Goal: Task Accomplishment & Management: Manage account settings

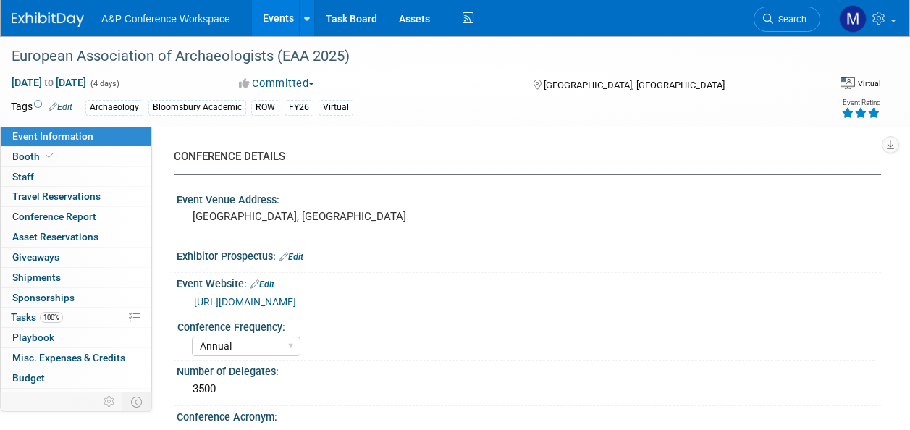
select select "Annual"
select select "Level 3"
select select "Virtual Booth"
select select "Archaeology"
select select "Bloomsbury Academic"
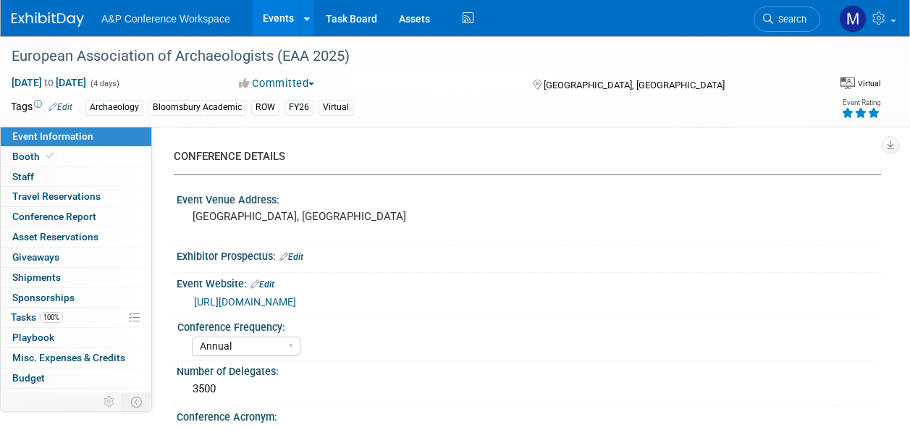
select select "[PERSON_NAME]"
select select "Networking/Commissioning"
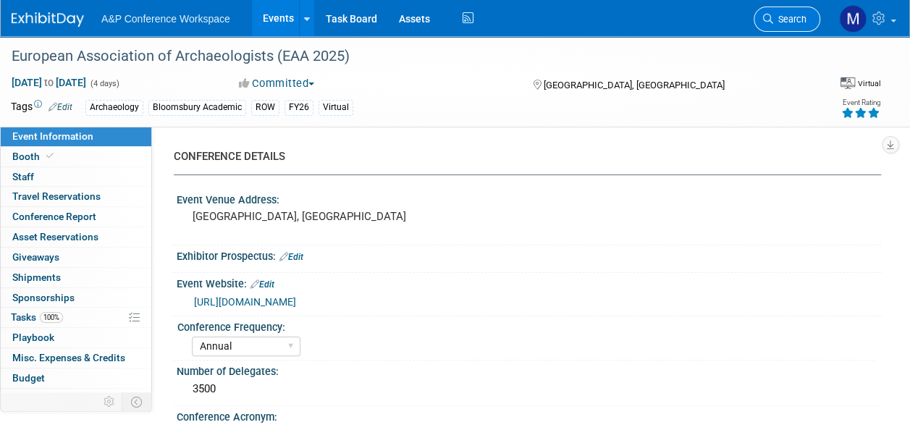
click at [794, 20] on span "Search" at bounding box center [789, 19] width 33 height 11
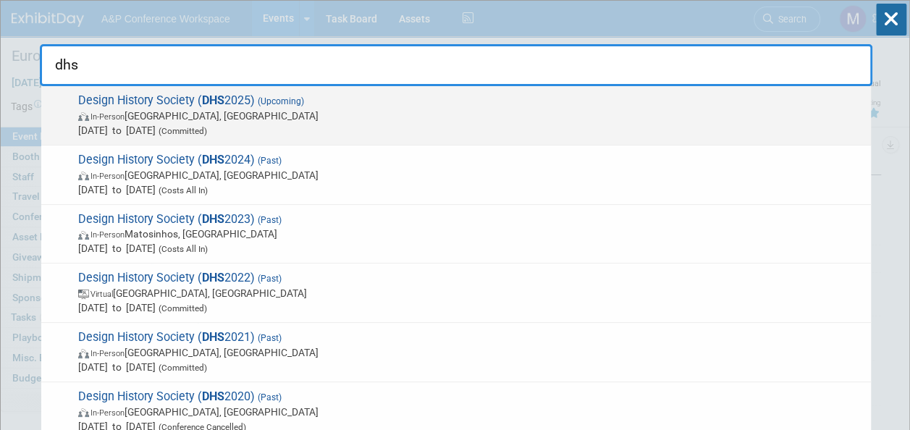
type input "dhs"
click at [248, 91] on div "Design History Society ( DHS 2025) (Upcoming) In-Person [GEOGRAPHIC_DATA], [GEO…" at bounding box center [455, 115] width 829 height 59
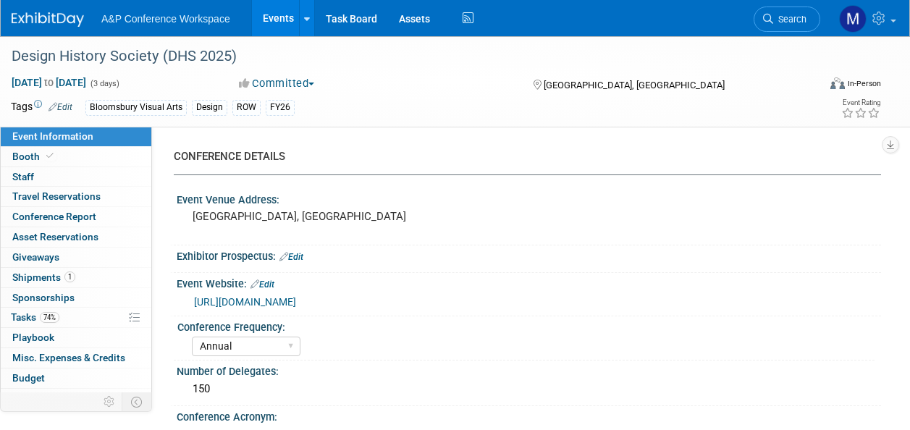
select select "Annual"
select select "Level 2"
select select "In-Person Booth"
select select "Design"
select select "Bloomsbury Visual Arts"
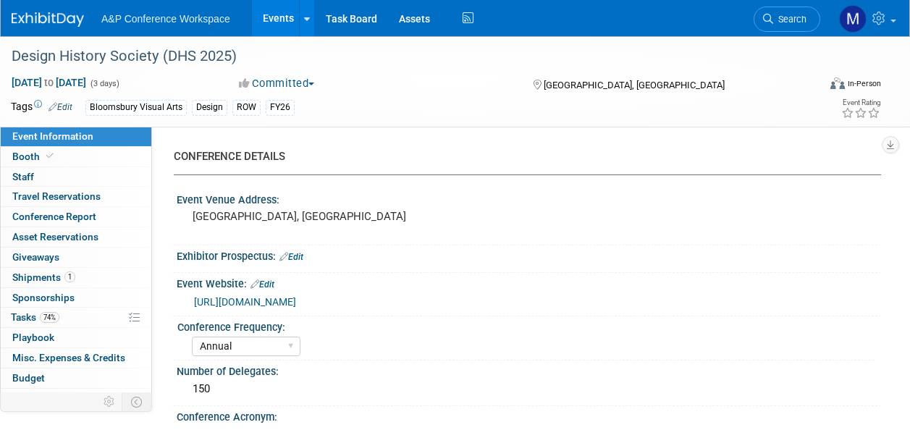
select select "[PERSON_NAME]"
select select "Networking/Commissioning"
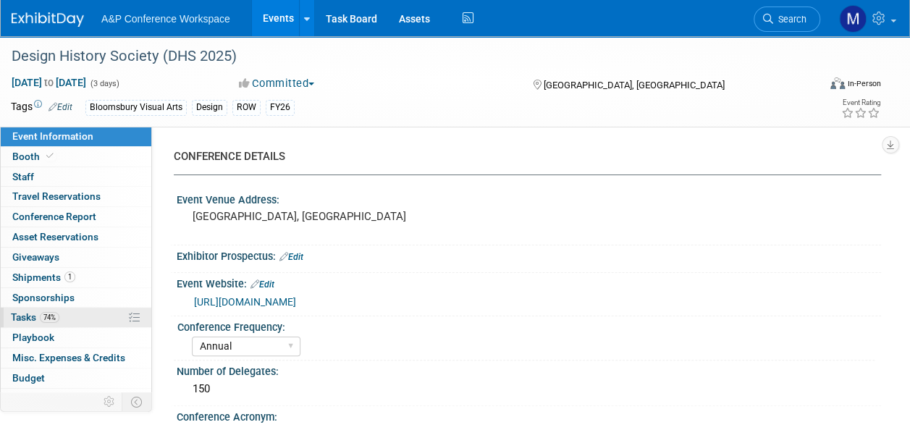
click at [37, 320] on span "Tasks 74%" at bounding box center [35, 317] width 48 height 12
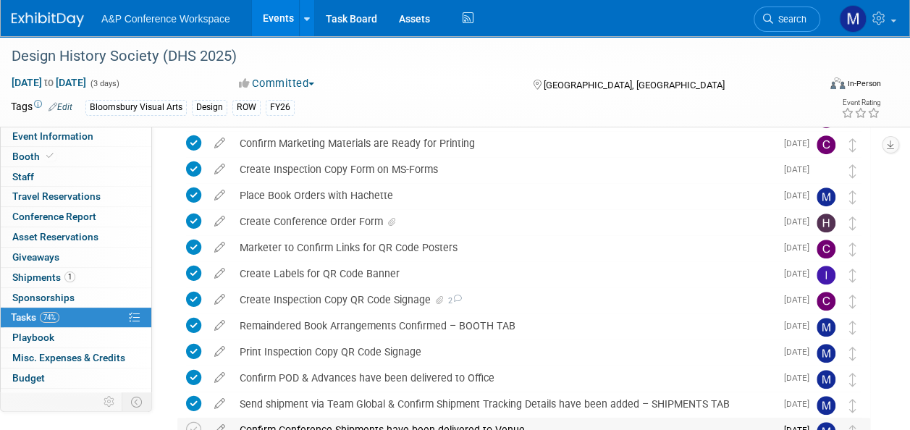
scroll to position [434, 0]
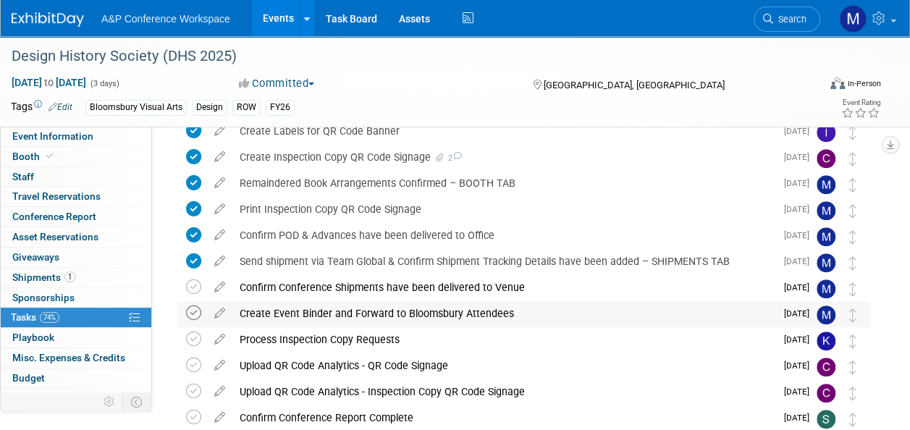
click at [197, 308] on icon at bounding box center [193, 312] width 15 height 15
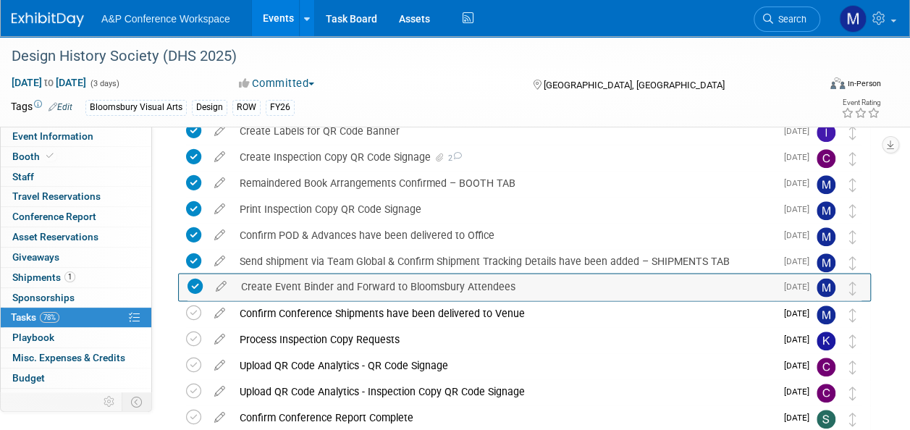
drag, startPoint x: 855, startPoint y: 315, endPoint x: 855, endPoint y: 288, distance: 27.5
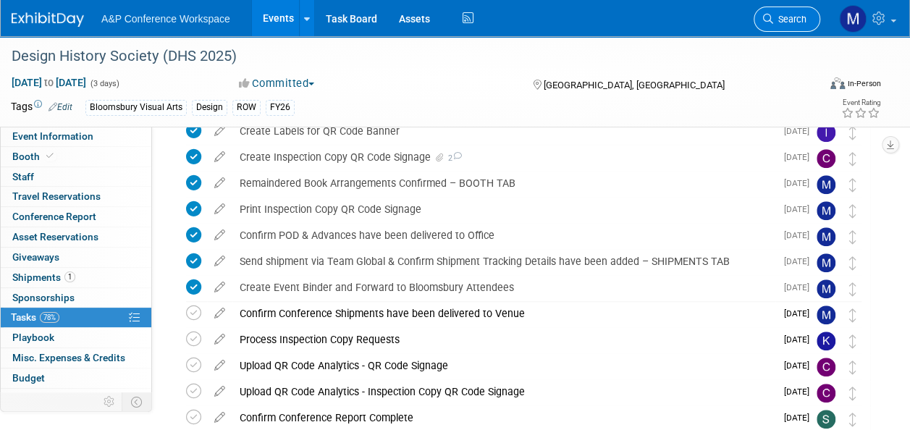
click at [783, 22] on span "Search" at bounding box center [789, 19] width 33 height 11
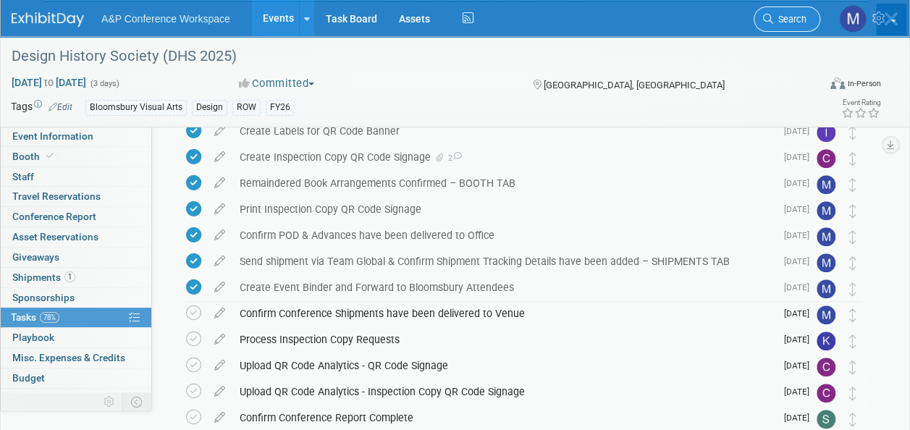
scroll to position [0, 0]
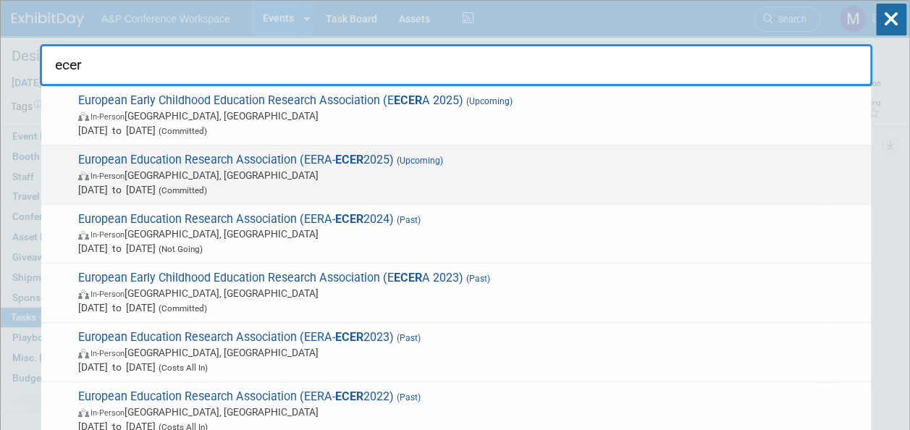
type input "ecer"
click at [363, 158] on strong "ECER" at bounding box center [349, 160] width 28 height 14
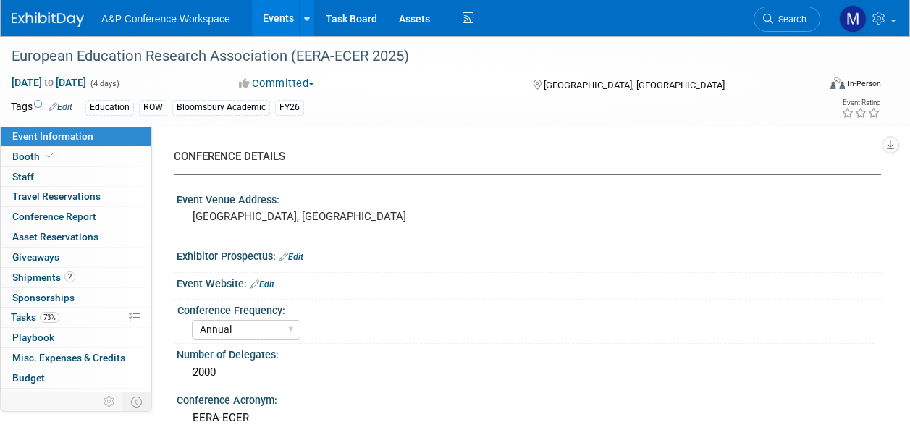
select select "Annual"
select select "Level 2"
select select "In-Person Booth"
select select "Education"
select select "Bloomsbury Academic"
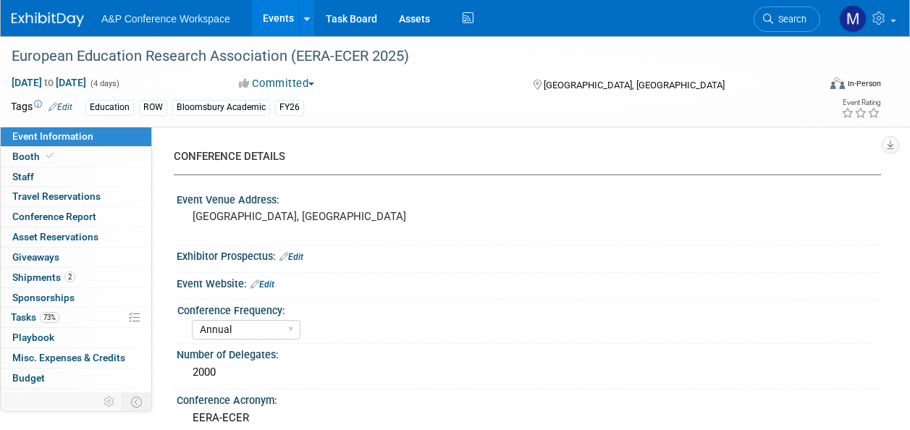
select select "[PERSON_NAME]"
select select "Networking/Commissioning"
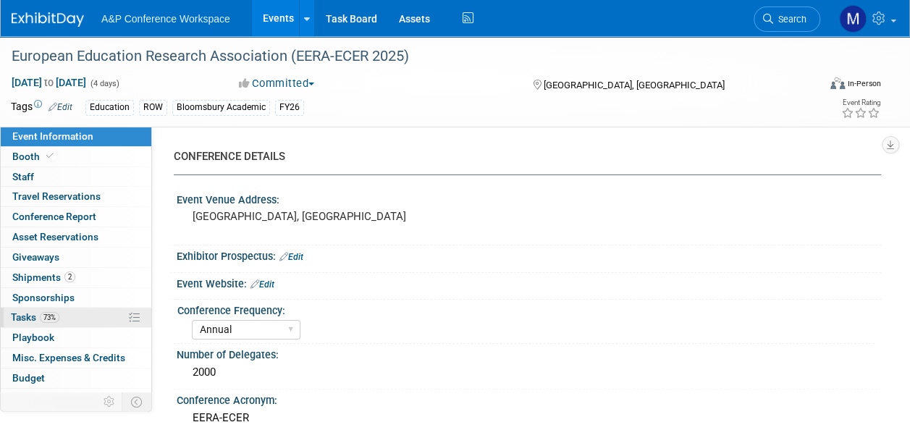
click at [66, 313] on link "73% Tasks 73%" at bounding box center [76, 318] width 151 height 20
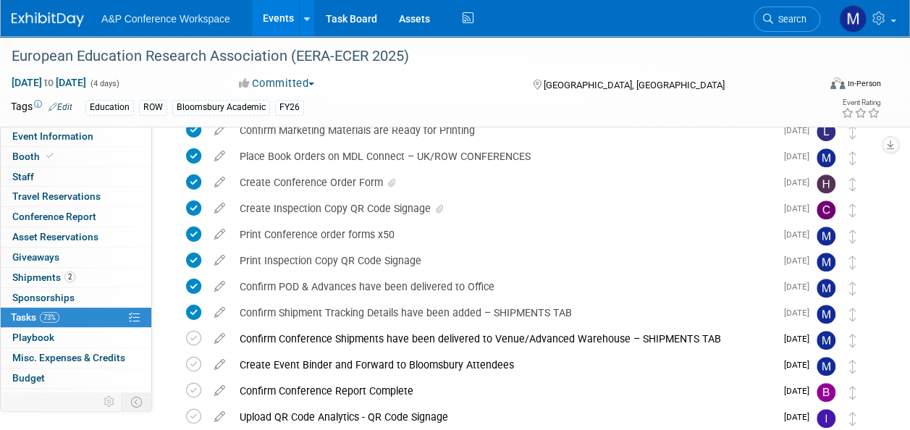
scroll to position [434, 0]
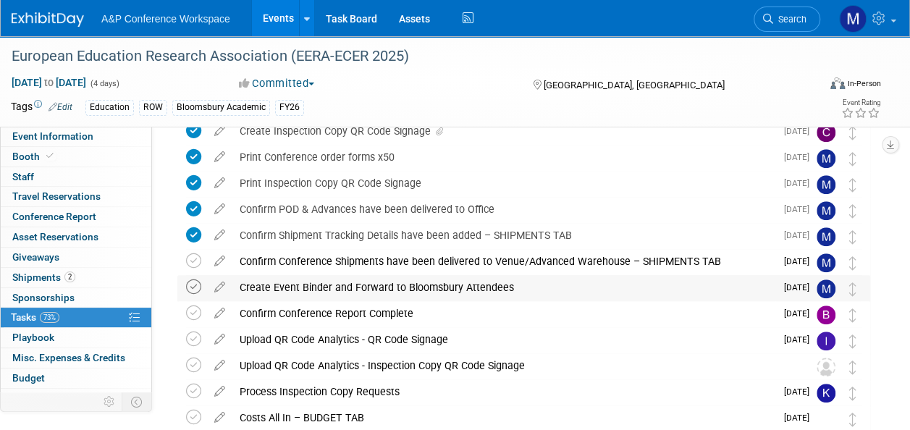
click at [191, 284] on icon at bounding box center [193, 286] width 15 height 15
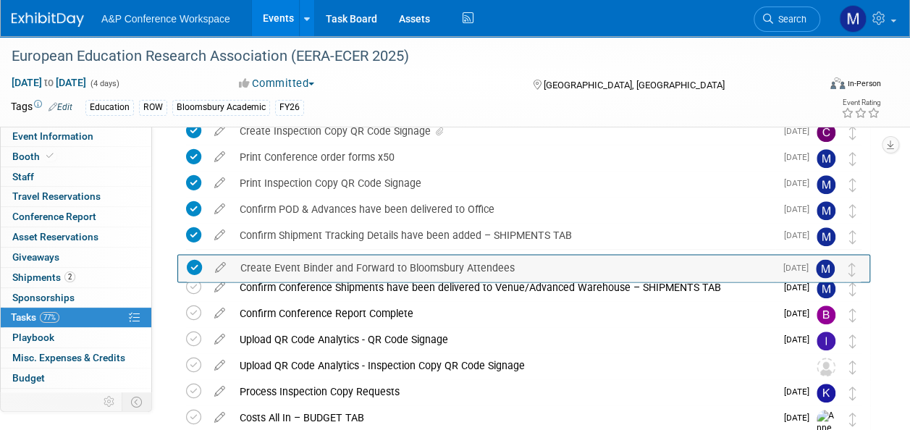
drag, startPoint x: 855, startPoint y: 291, endPoint x: 855, endPoint y: 269, distance: 21.7
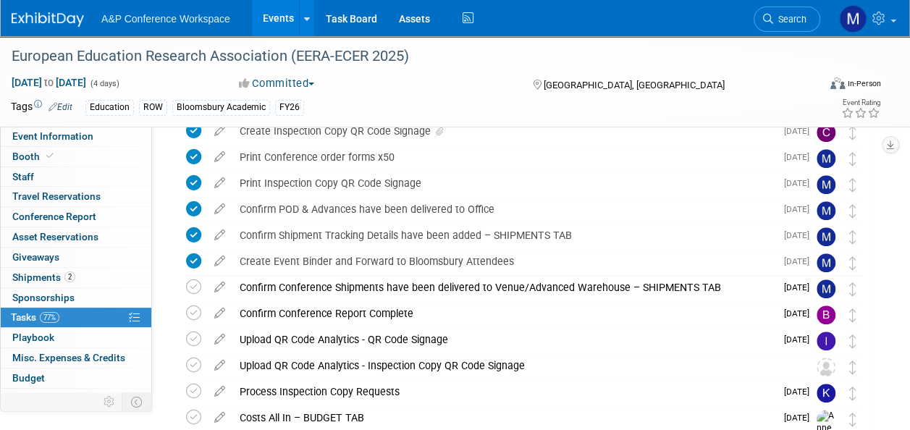
click at [793, 12] on link "Search" at bounding box center [786, 19] width 67 height 25
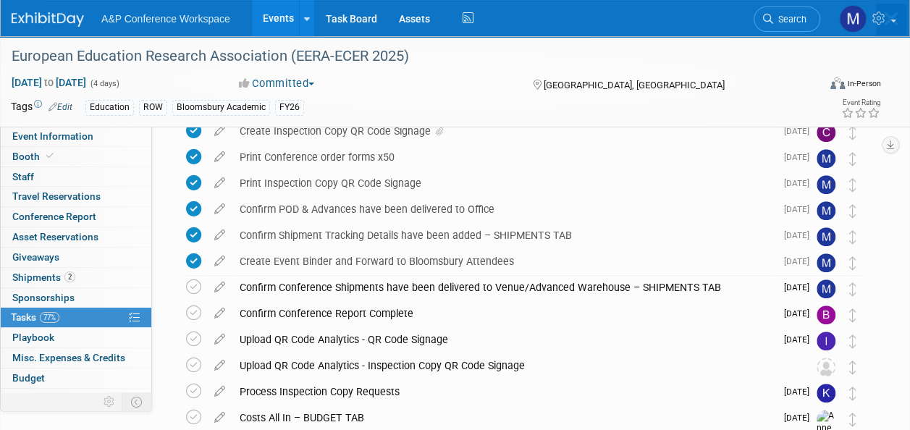
scroll to position [0, 0]
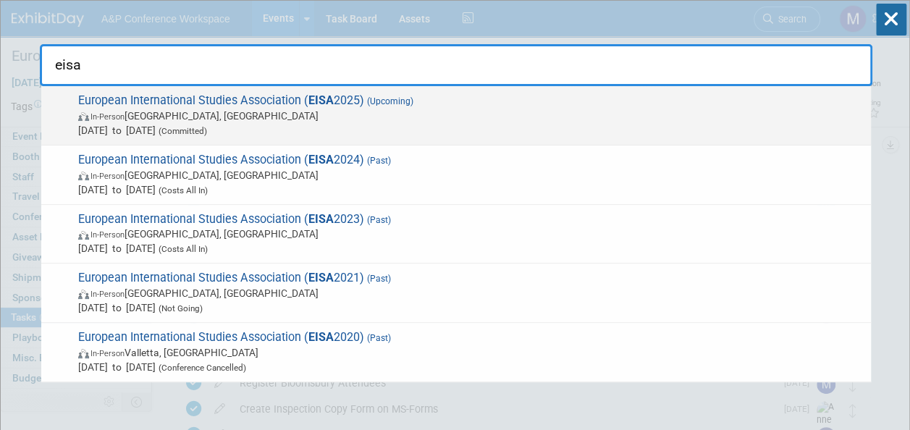
type input "eisa"
click at [316, 99] on strong "EISA" at bounding box center [320, 100] width 25 height 14
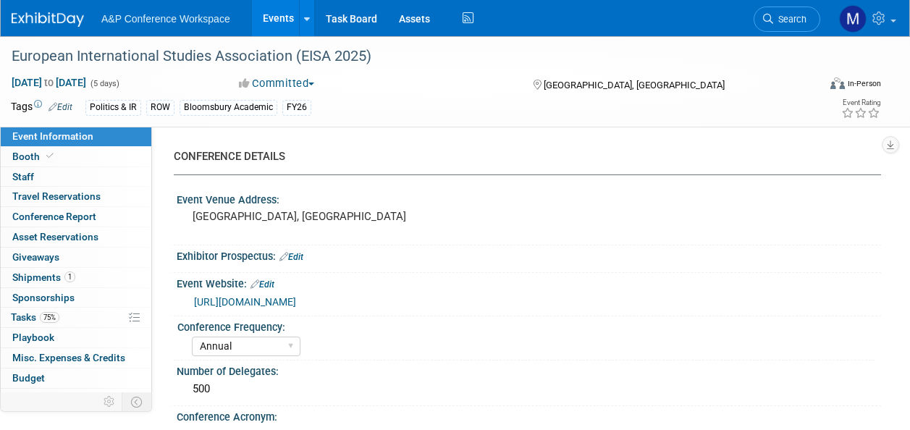
select select "Annual"
select select "Level 2"
select select "In-Person Booth"
select select "Politics & International Relations"
select select "Bloomsbury Academic"
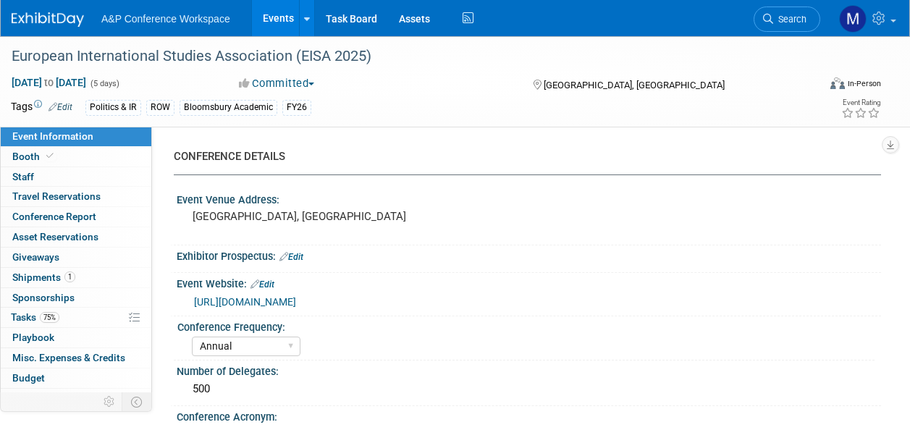
select select "[PERSON_NAME]"
select select "Brand/Subject Presence​"
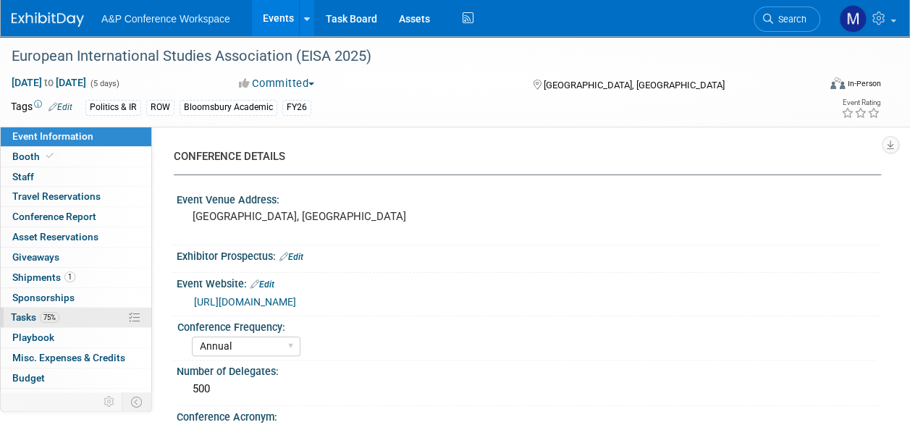
click at [62, 318] on link "75% Tasks 75%" at bounding box center [76, 318] width 151 height 20
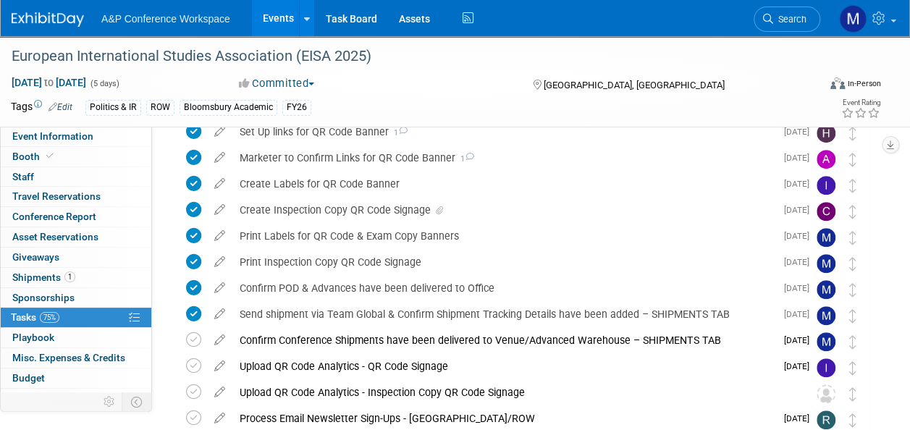
scroll to position [362, 0]
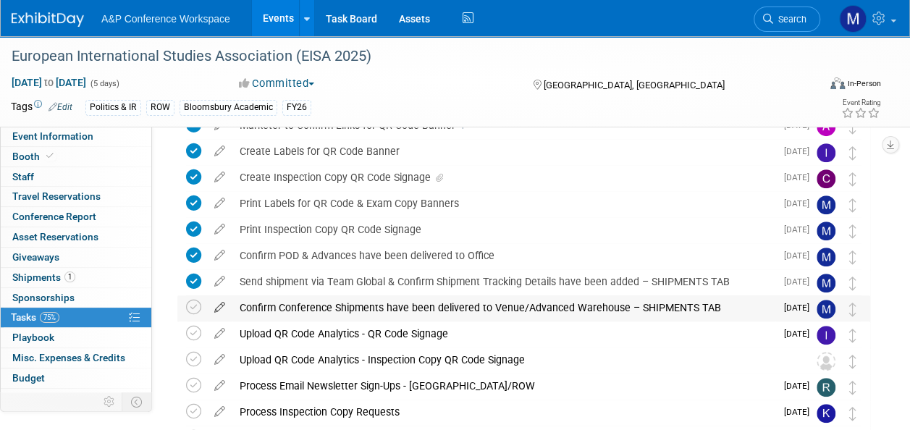
click at [221, 306] on icon at bounding box center [219, 304] width 25 height 18
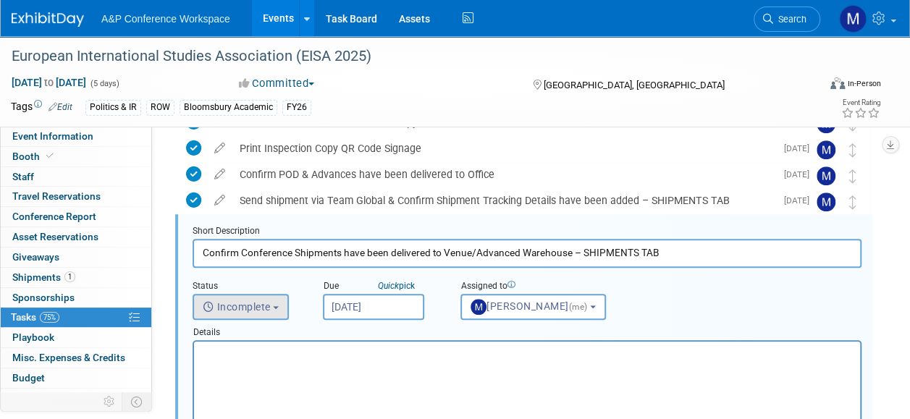
scroll to position [444, 0]
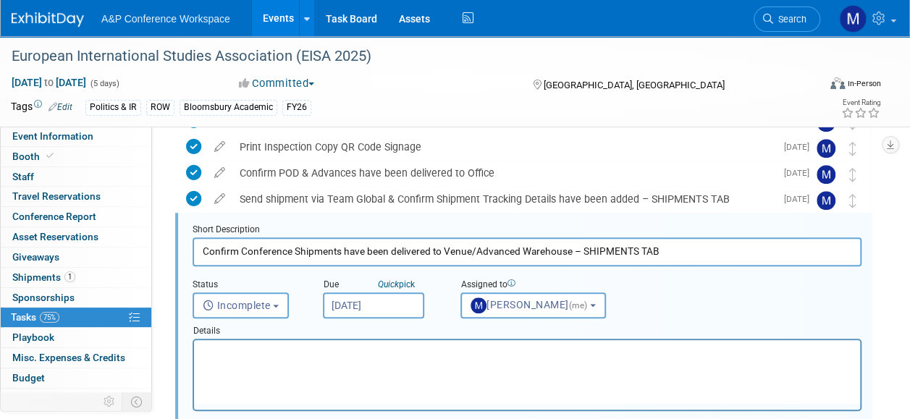
click at [337, 298] on input "Aug 21, 2025" at bounding box center [373, 305] width 101 height 26
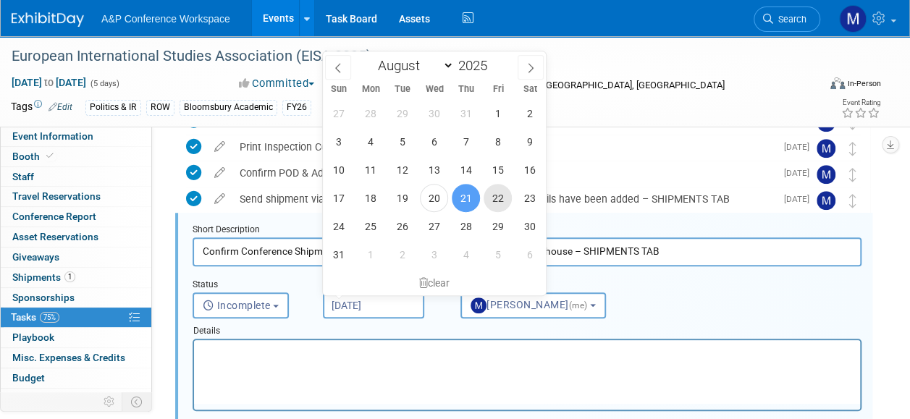
click at [496, 197] on span "22" at bounding box center [497, 198] width 28 height 28
type input "Aug 22, 2025"
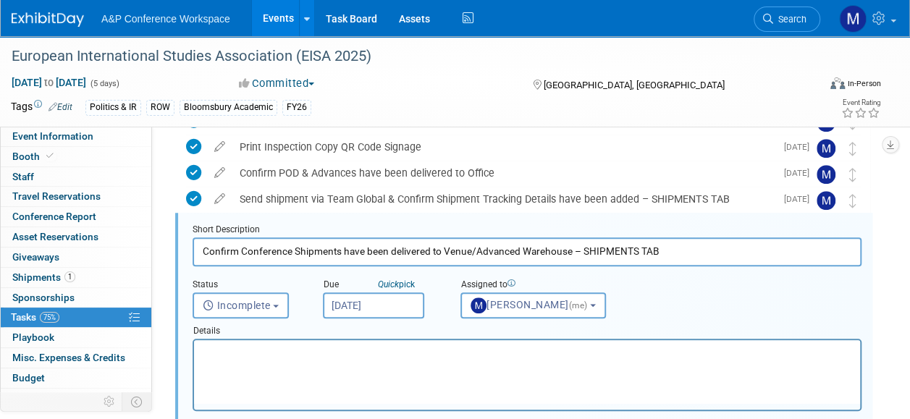
click at [348, 360] on html at bounding box center [527, 350] width 666 height 20
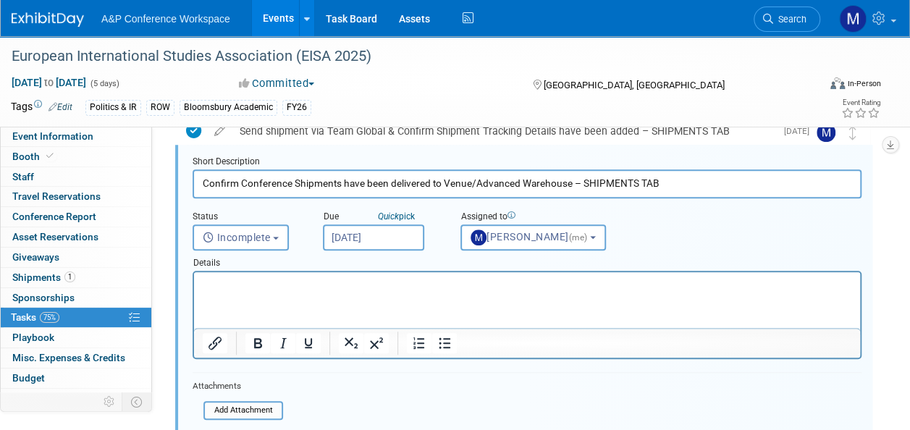
scroll to position [661, 0]
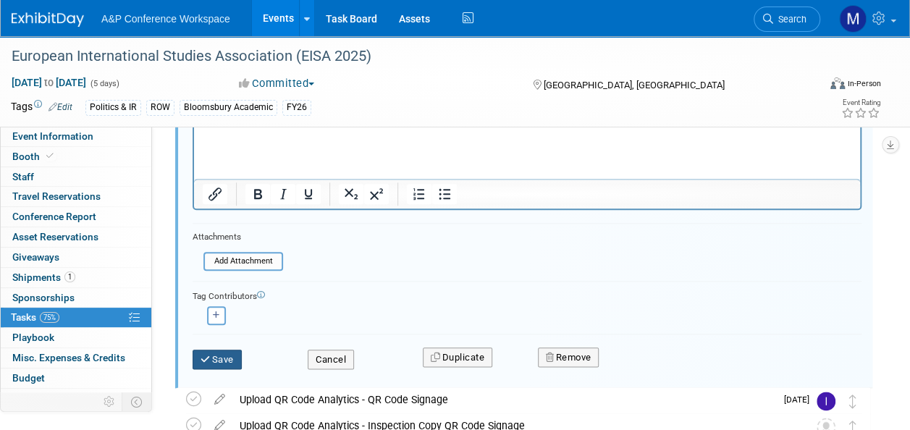
click at [228, 360] on button "Save" at bounding box center [216, 359] width 49 height 20
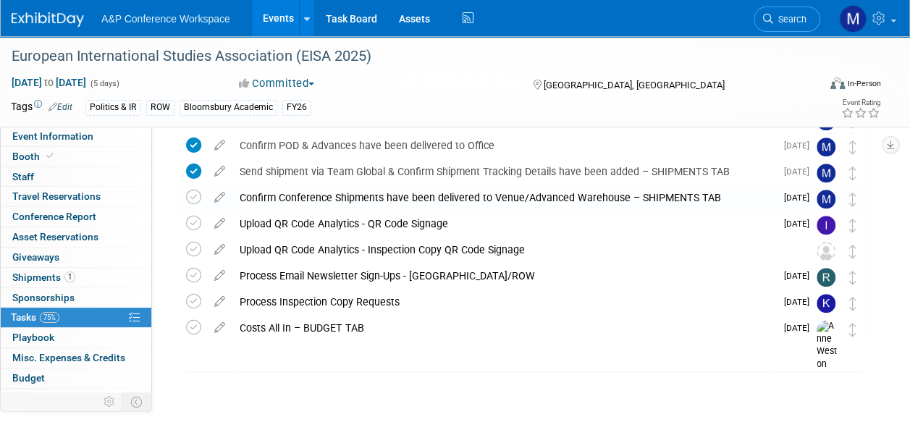
scroll to position [471, 0]
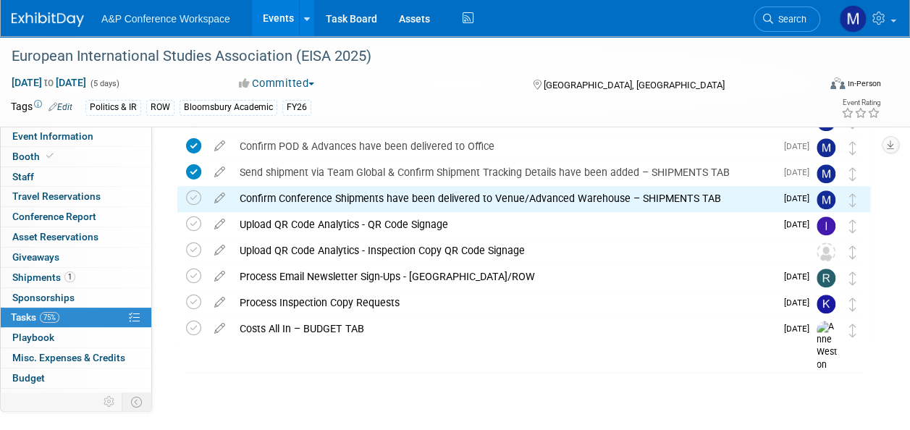
click at [101, 136] on link "Event Information" at bounding box center [76, 137] width 151 height 20
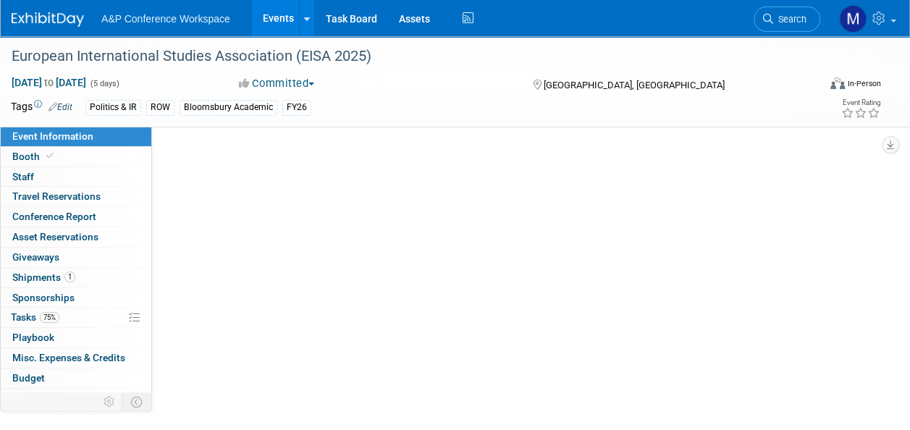
scroll to position [0, 0]
select select "Annual"
select select "Level 2"
select select "In-Person Booth"
select select "Politics & International Relations"
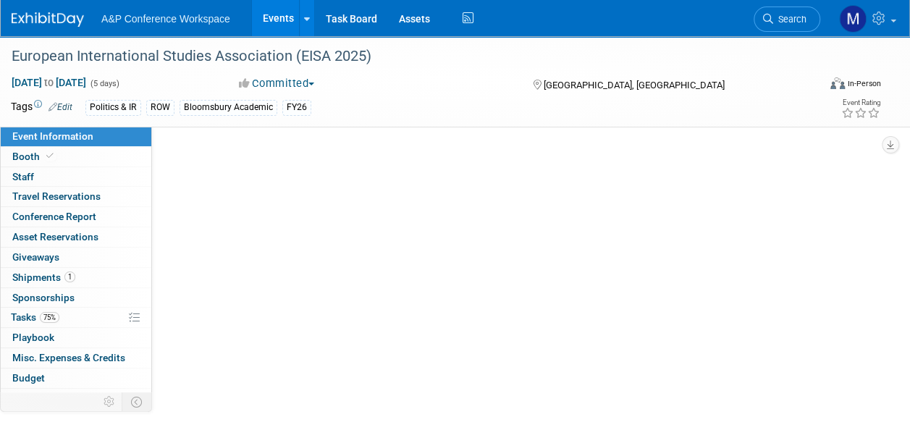
select select "Bloomsbury Academic"
select select "[PERSON_NAME]"
select select "Brand/Subject Presence​"
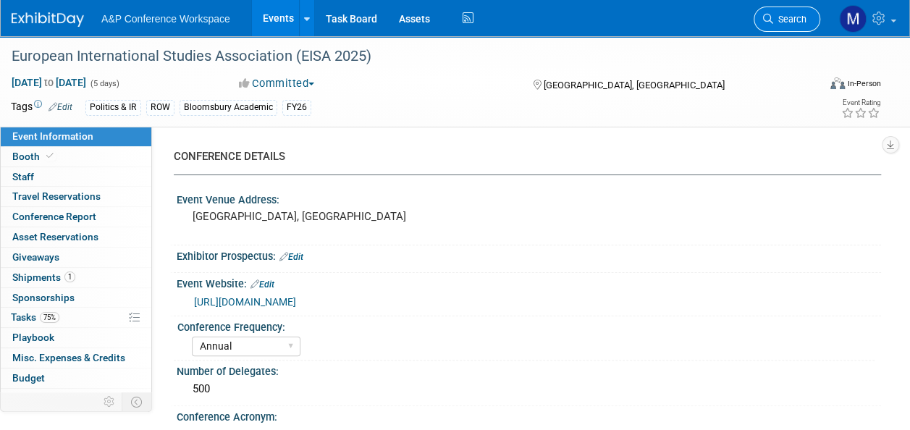
click at [800, 13] on link "Search" at bounding box center [786, 19] width 67 height 25
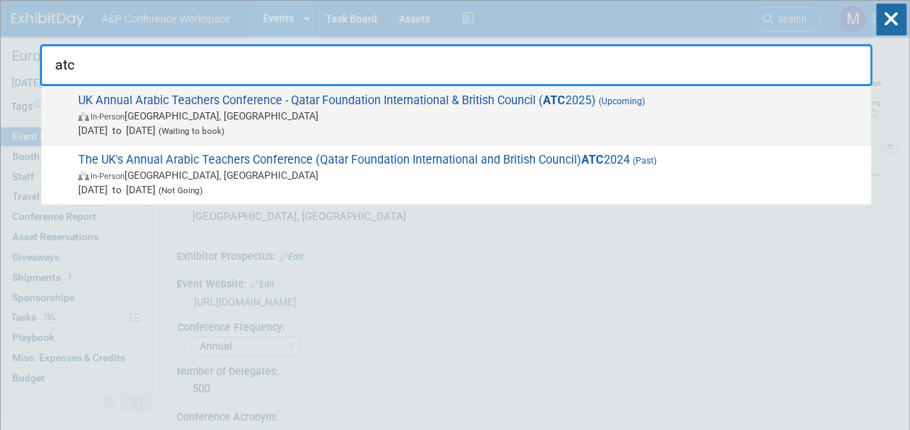
type input "atc"
click at [381, 93] on span "UK Annual Arabic Teachers Conference - Qatar Foundation International & British…" at bounding box center [468, 115] width 789 height 44
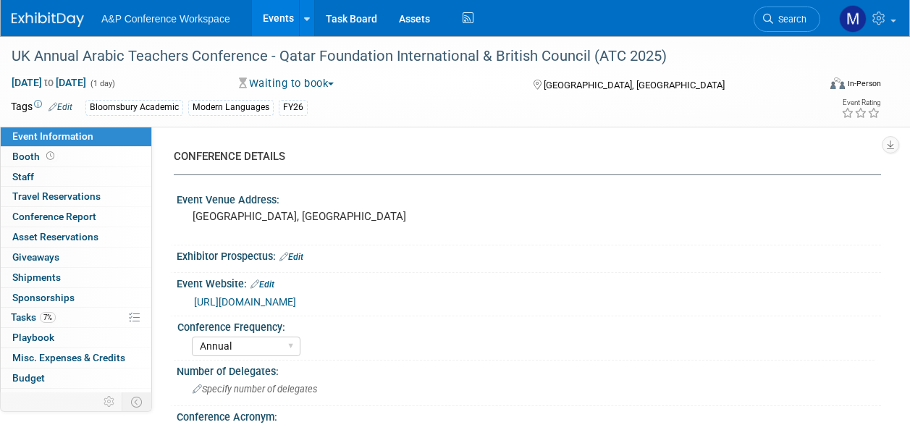
select select "Annual"
select select "Level 2"
select select "In-Person Booth"
select select "Modern Languages"
select select "Bloomsbury Academic"
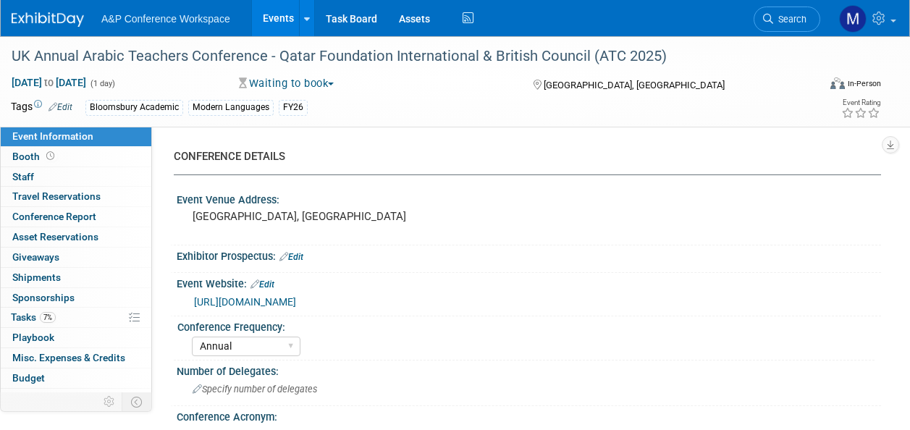
select select "[PERSON_NAME]"
select select "Brand/Subject Presence​"
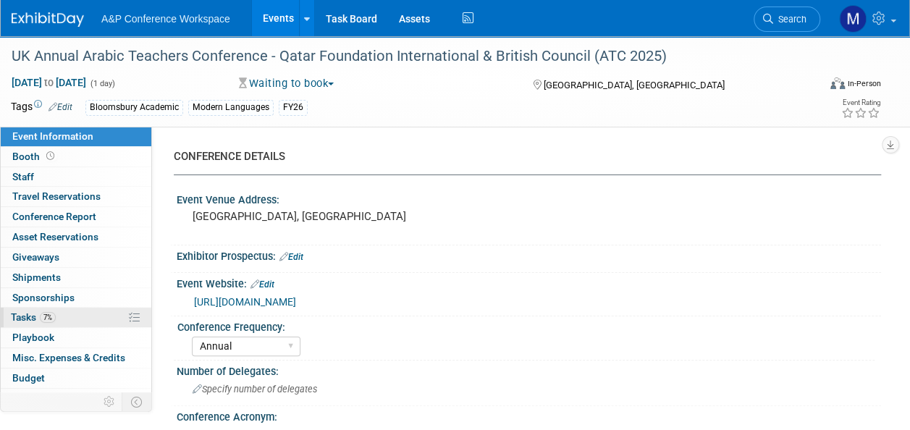
click at [38, 320] on span "Tasks 7%" at bounding box center [33, 317] width 45 height 12
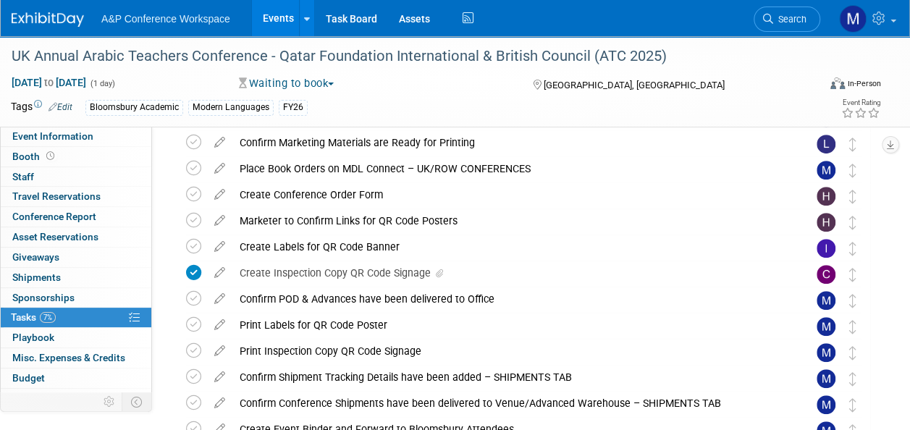
scroll to position [507, 0]
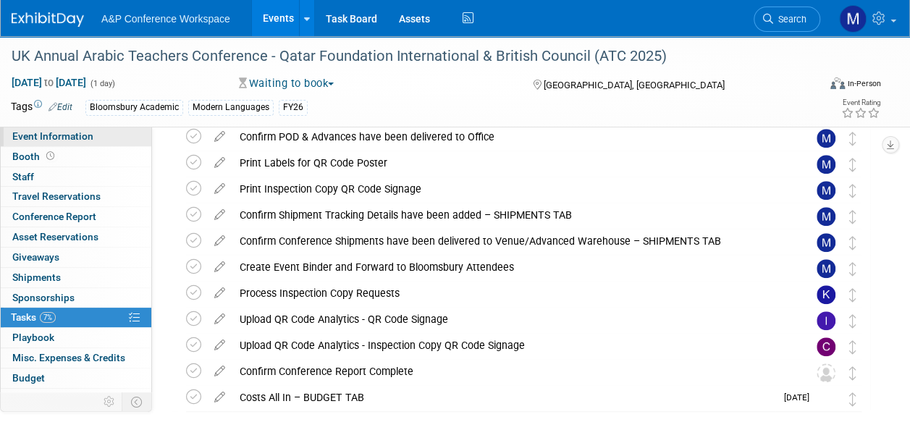
click at [51, 127] on link "Event Information" at bounding box center [76, 137] width 151 height 20
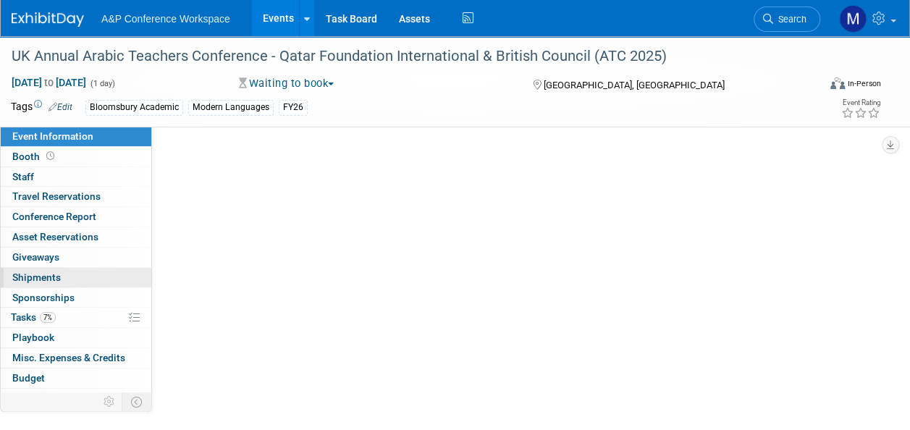
select select "Annual"
select select "Level 2"
select select "In-Person Booth"
select select "Modern Languages"
select select "Bloomsbury Academic"
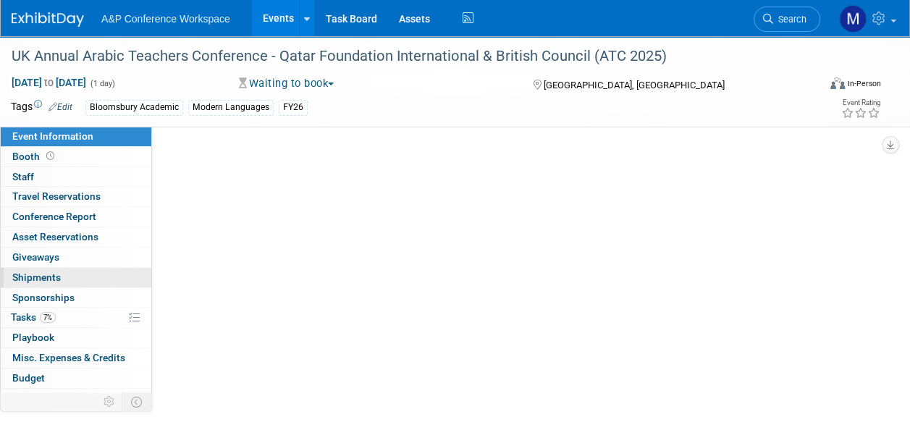
select select "[PERSON_NAME]"
select select "Brand/Subject Presence​"
